Goal: Task Accomplishment & Management: Use online tool/utility

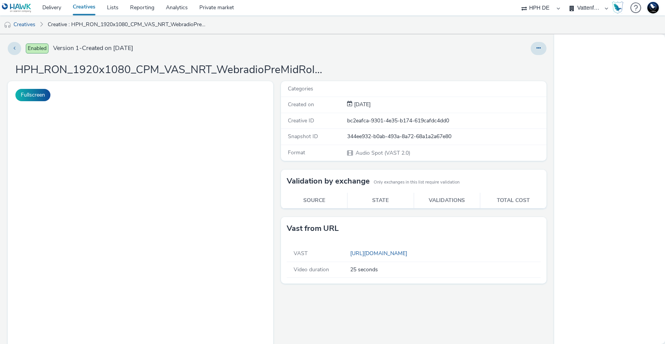
select select "3accb258-2b8e-4def-9b79-8de5f579532c"
select select "524f9a1d-b733-413f-91db-710ee3173a22"
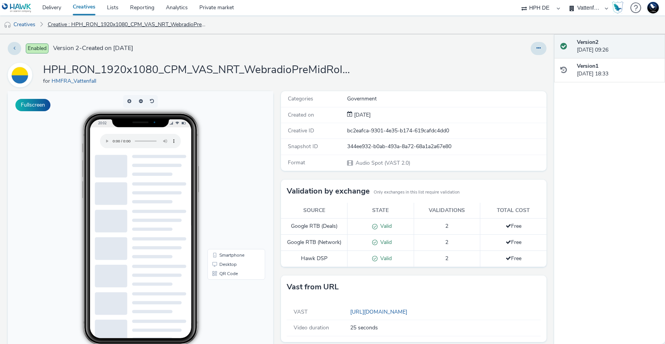
click at [98, 25] on link "Creative : HPH_RON_1920x1080_CPM_VAS_NRT_WebradioPreMidRoll_NULL_25s_Immobilien…" at bounding box center [127, 24] width 166 height 18
click at [15, 24] on link "Creatives" at bounding box center [19, 24] width 39 height 18
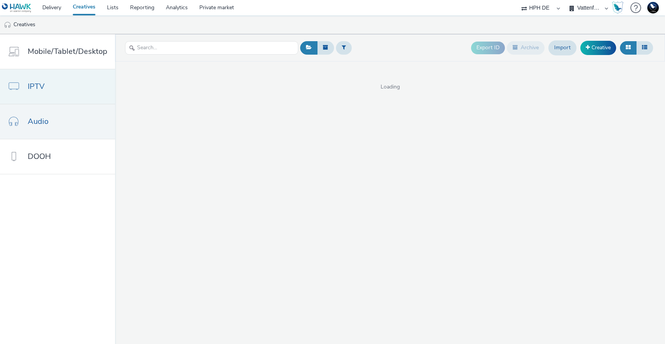
drag, startPoint x: 55, startPoint y: 119, endPoint x: 58, endPoint y: 100, distance: 18.7
click at [55, 119] on link "Audio" at bounding box center [57, 121] width 115 height 35
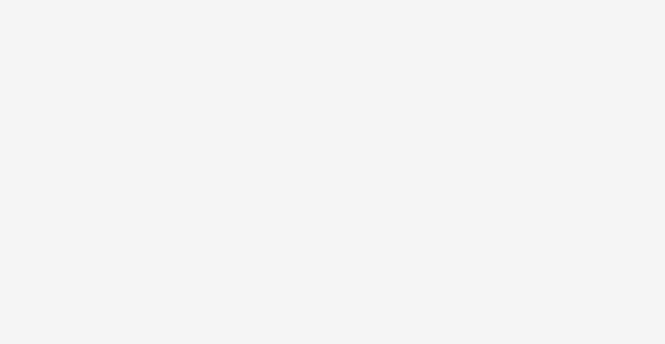
select select "3accb258-2b8e-4def-9b79-8de5f579532c"
select select "524f9a1d-b733-413f-91db-710ee3173a22"
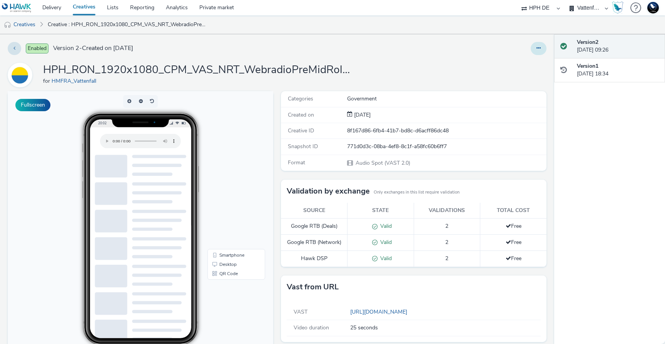
click at [531, 51] on button at bounding box center [539, 48] width 16 height 13
click at [510, 65] on link "Edit" at bounding box center [518, 63] width 58 height 15
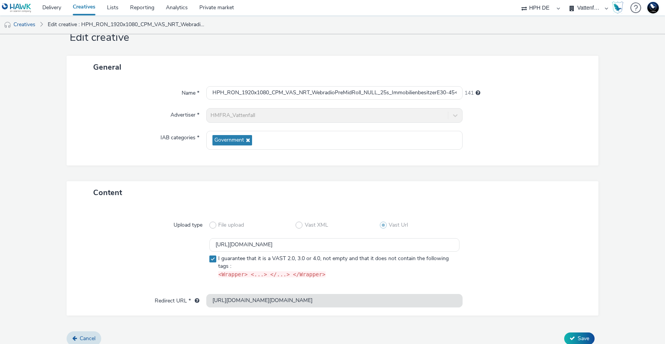
scroll to position [32, 0]
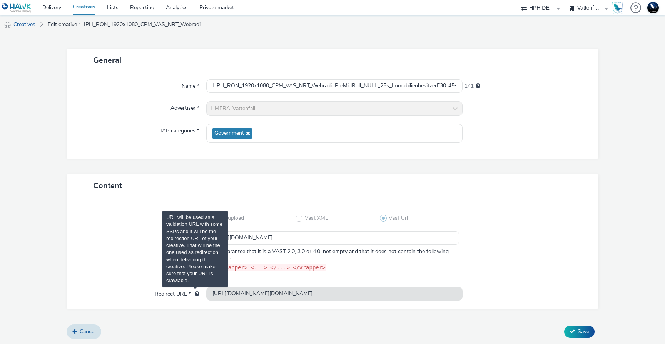
click at [196, 294] on span "URL will be used as a validation URL with some SSPs and it will be the redirect…" at bounding box center [197, 293] width 5 height 5
